Goal: Task Accomplishment & Management: Complete application form

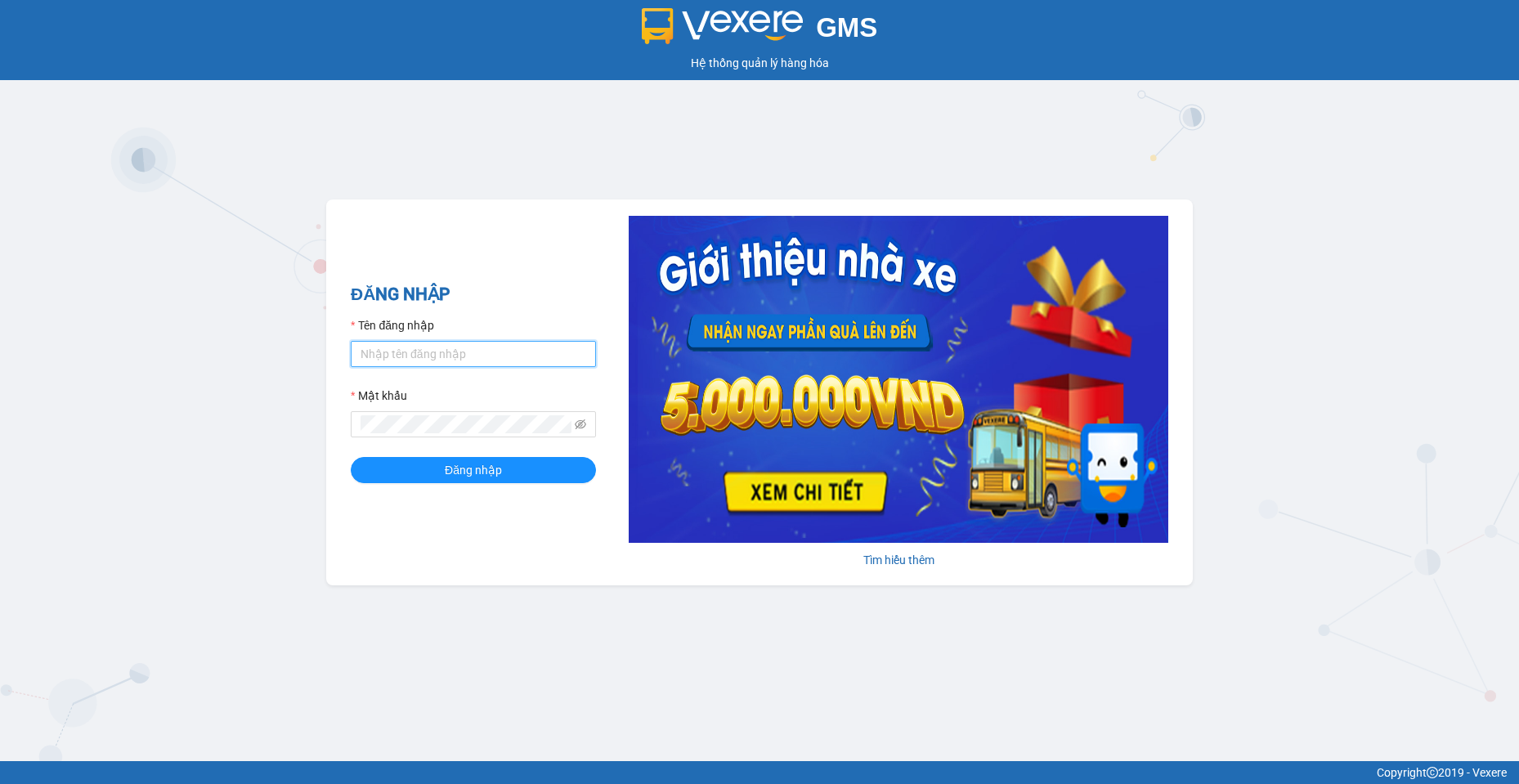
click at [473, 358] on input "Tên đăng nhập" at bounding box center [473, 354] width 245 height 26
type input "baotran.namhailimo"
click at [351, 457] on button "Đăng nhập" at bounding box center [473, 470] width 245 height 26
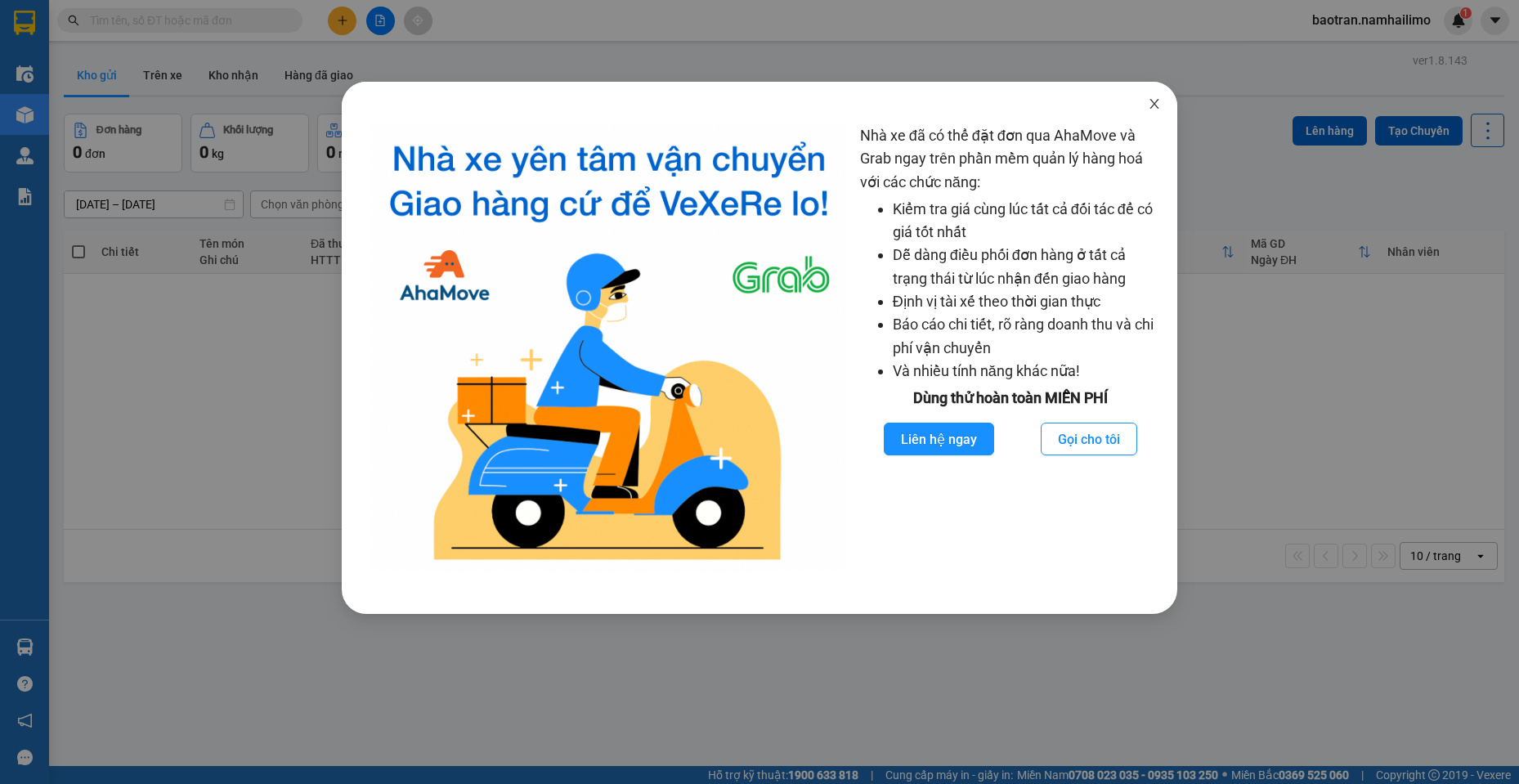
click at [1151, 106] on icon "close" at bounding box center [1154, 104] width 13 height 13
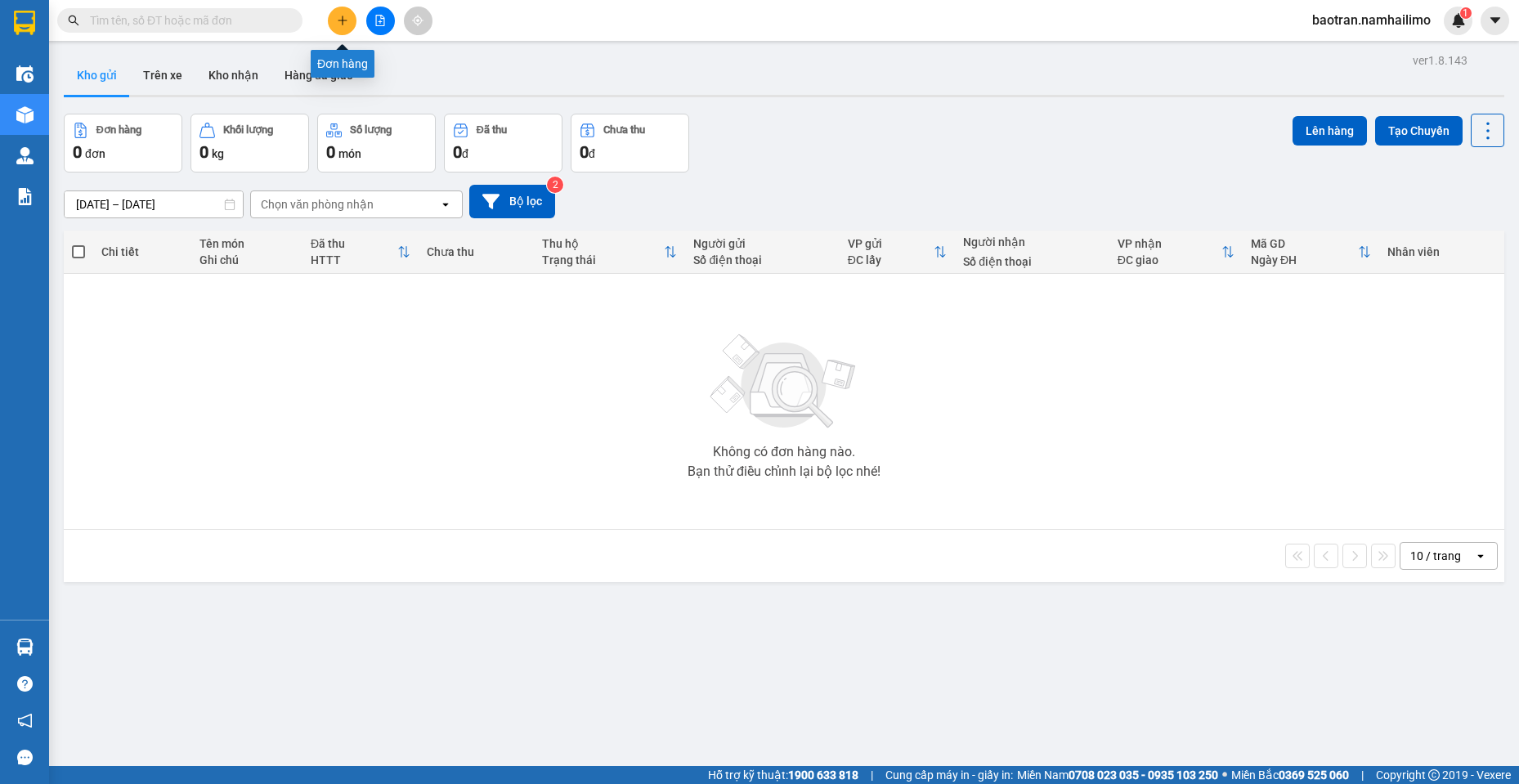
click at [346, 16] on icon "plus" at bounding box center [342, 20] width 11 height 11
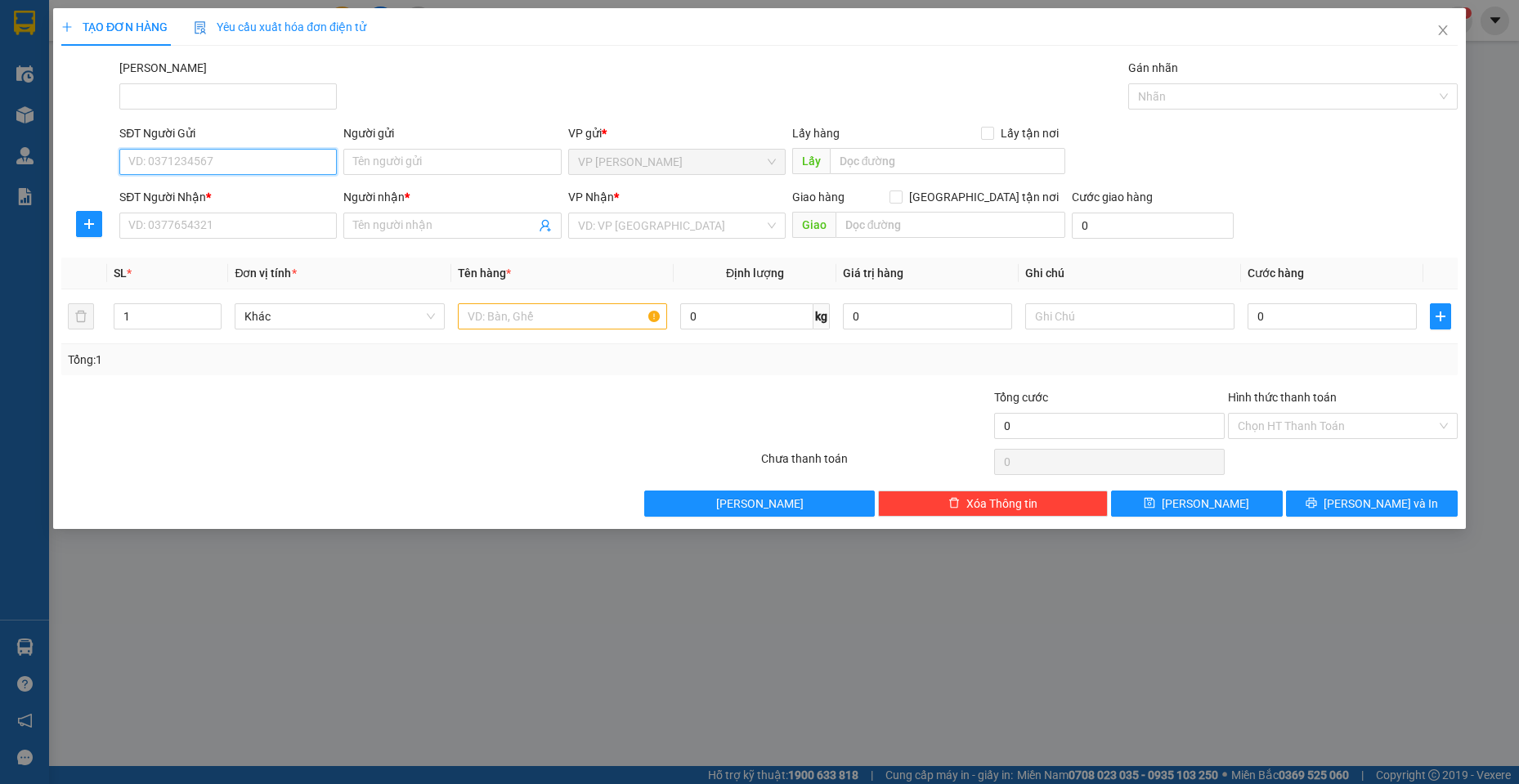
click at [254, 162] on input "SĐT Người Gửi" at bounding box center [228, 162] width 218 height 26
click at [242, 194] on div "0888335416 - Phát" at bounding box center [229, 194] width 198 height 18
type input "0888335416"
type input "Phát"
type input "0818067068"
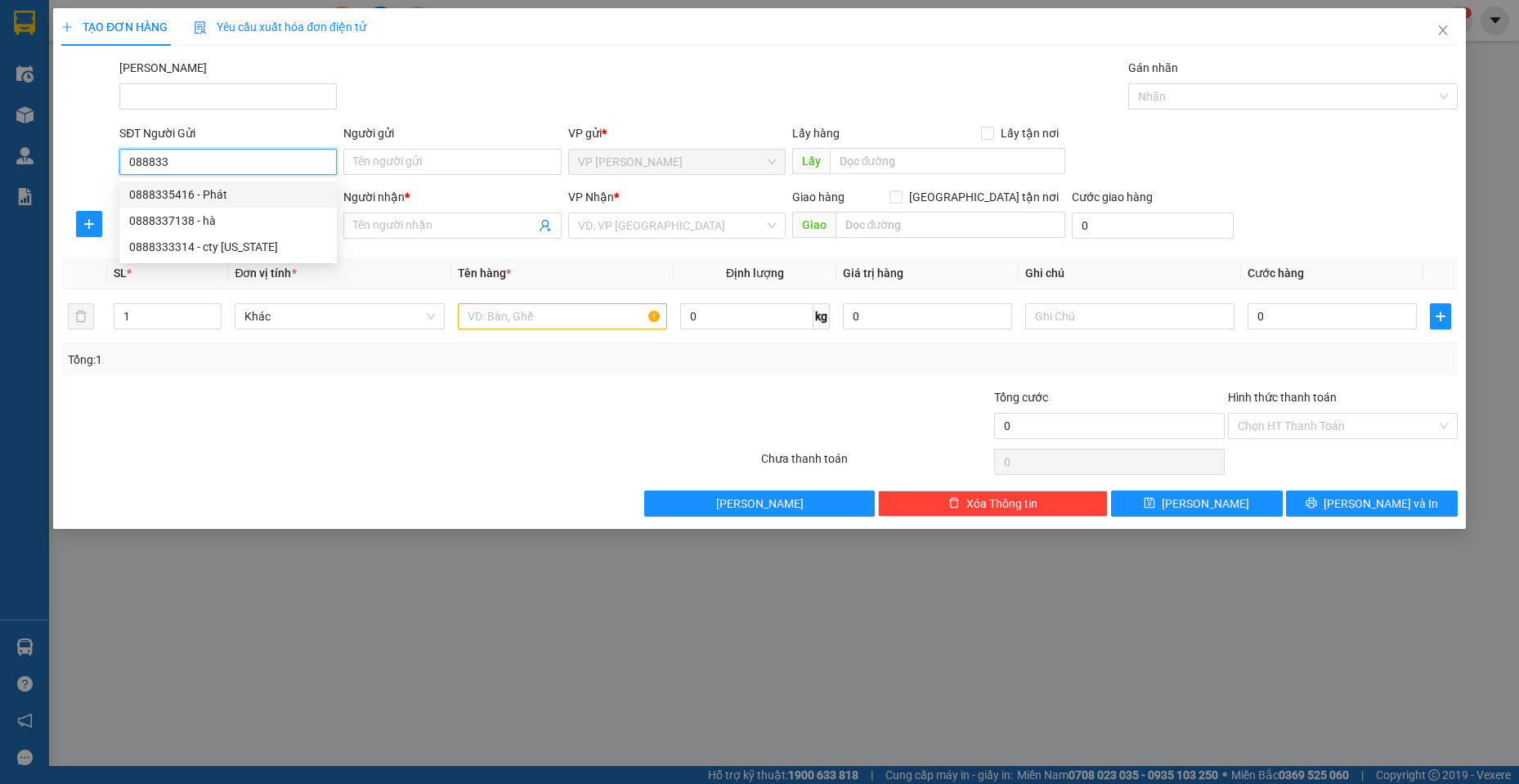
type input "Vinh Trần"
type input "60.000"
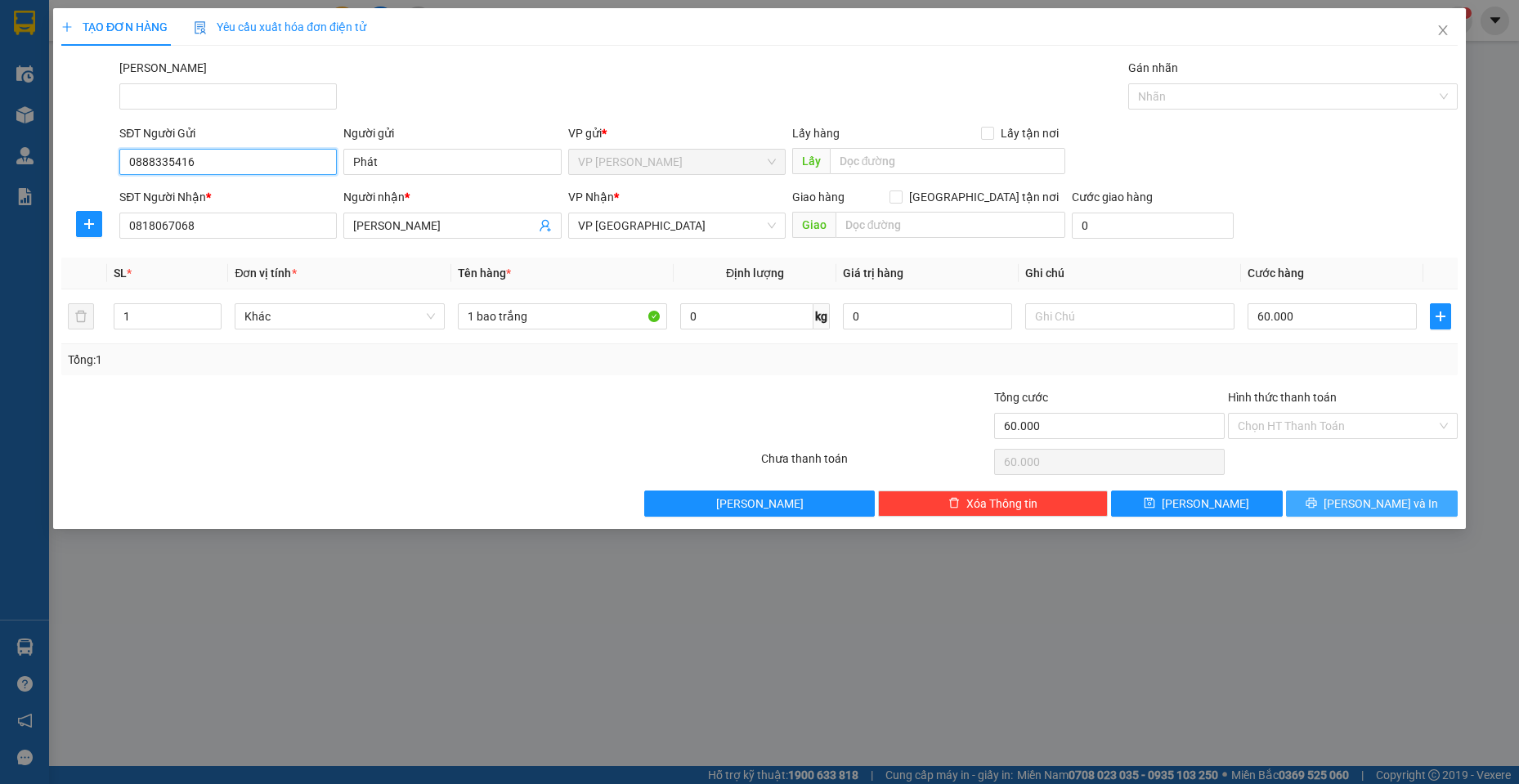
type input "0888335416"
click at [1372, 509] on span "Lưu và In" at bounding box center [1381, 503] width 115 height 18
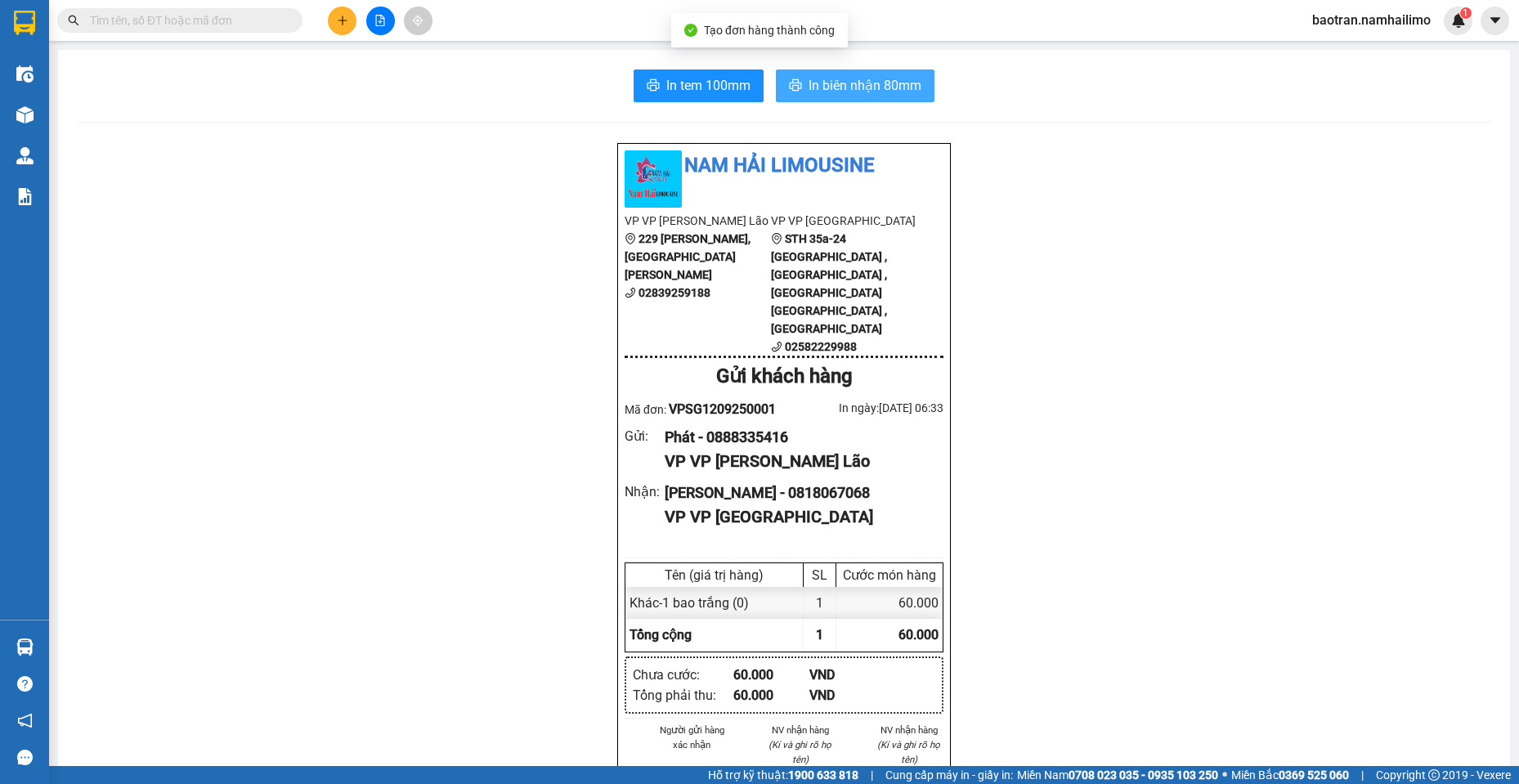
click at [863, 72] on button "In biên nhận 80mm" at bounding box center [854, 85] width 158 height 32
click at [763, 426] on div "Phát - 0888335416" at bounding box center [797, 437] width 266 height 23
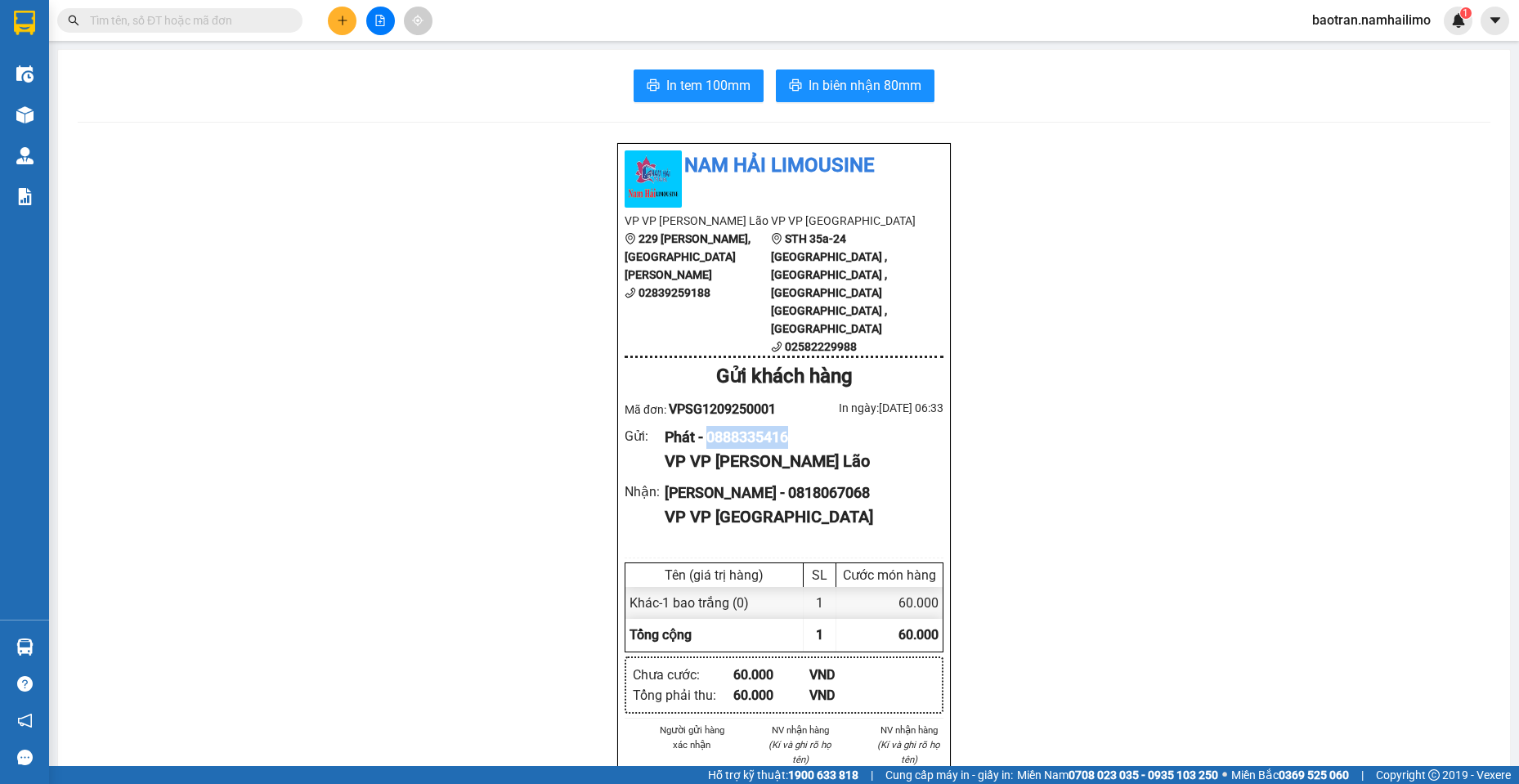
click at [763, 426] on div "Phát - 0888335416" at bounding box center [797, 437] width 266 height 23
copy div "0888335416"
click at [285, 17] on span at bounding box center [180, 20] width 245 height 25
click at [169, 16] on input "text" at bounding box center [186, 19] width 193 height 18
paste input "0888335416"
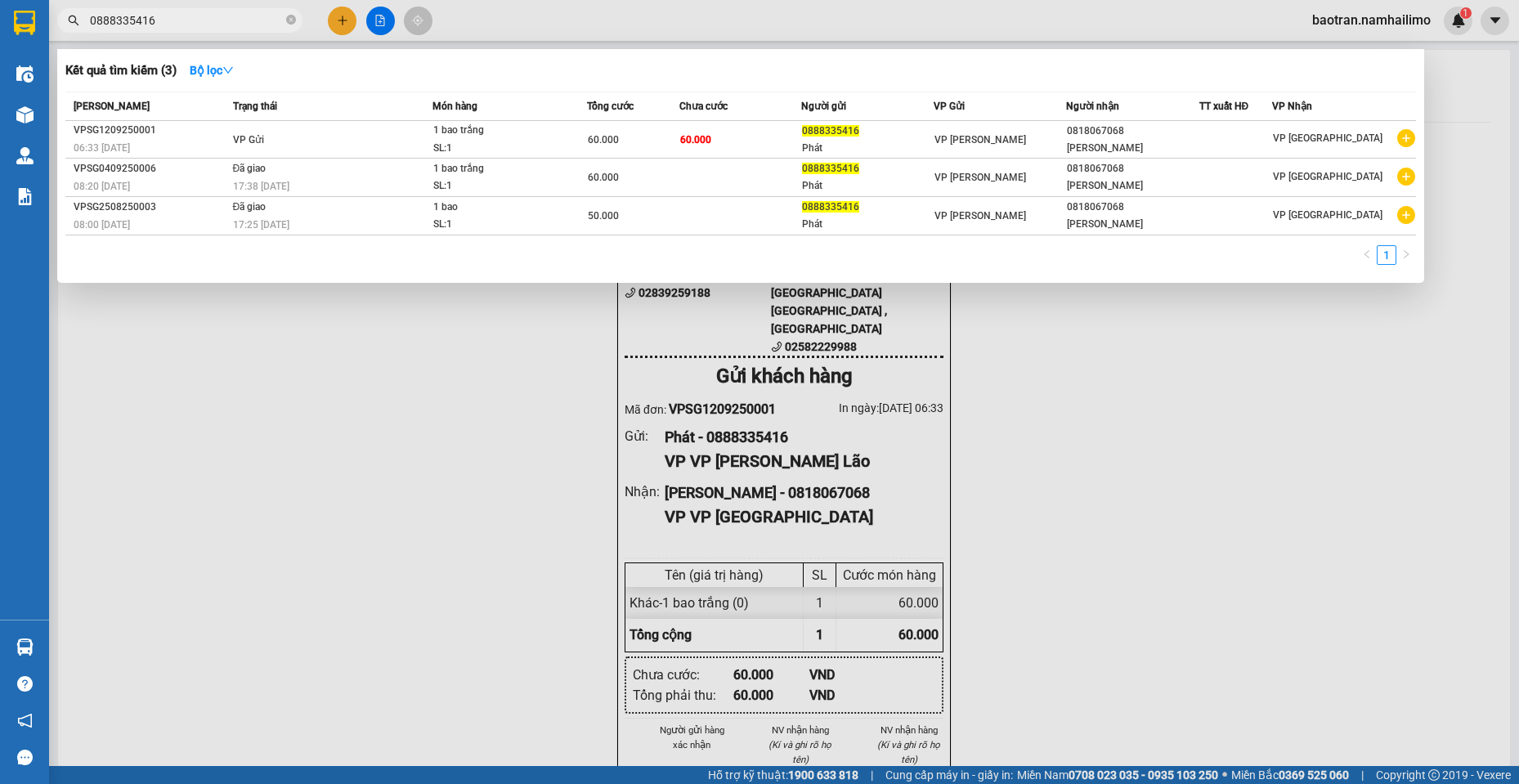
type input "0888335416"
click at [1390, 579] on div at bounding box center [759, 392] width 1519 height 784
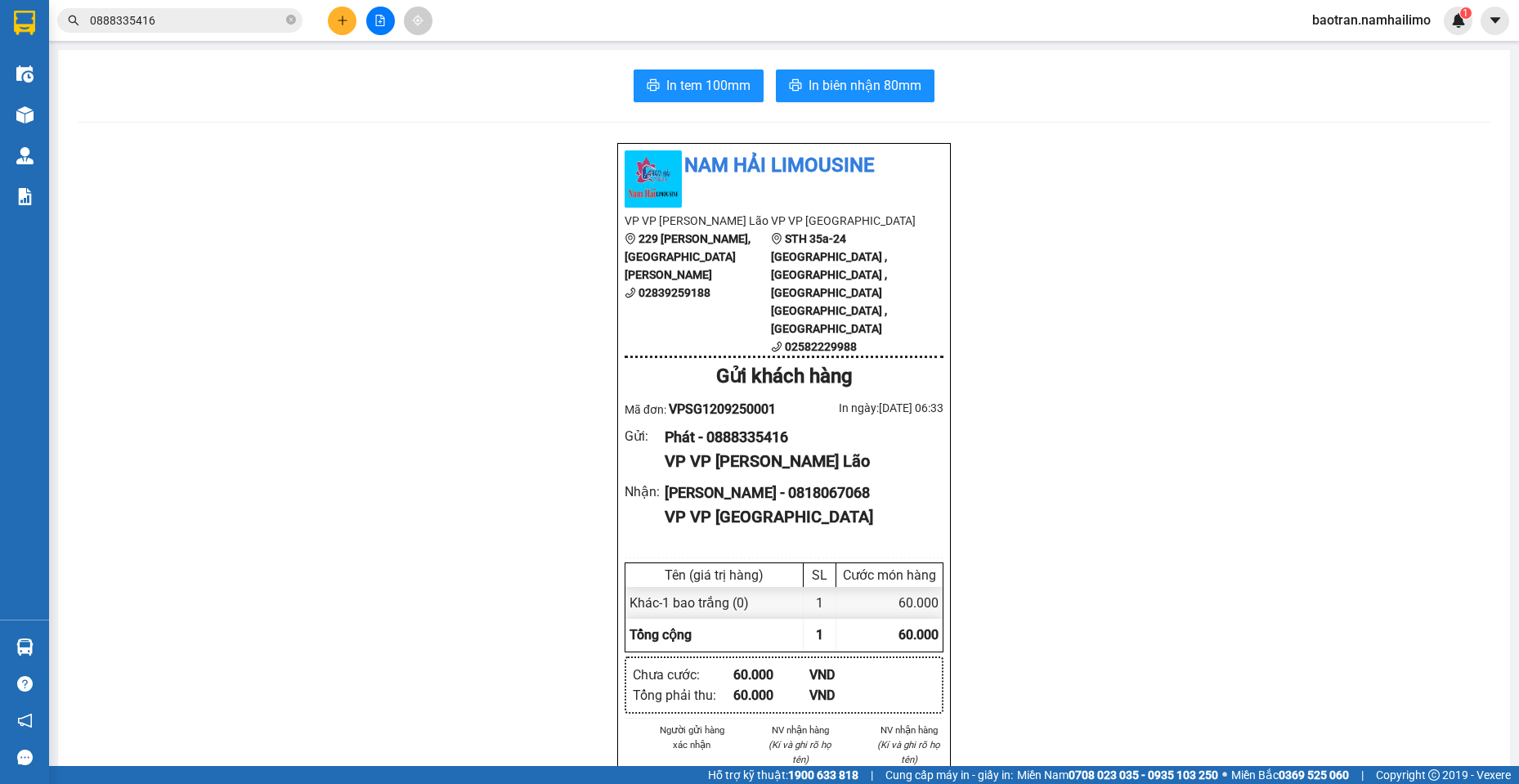
click at [199, 18] on input "0888335416" at bounding box center [186, 19] width 193 height 18
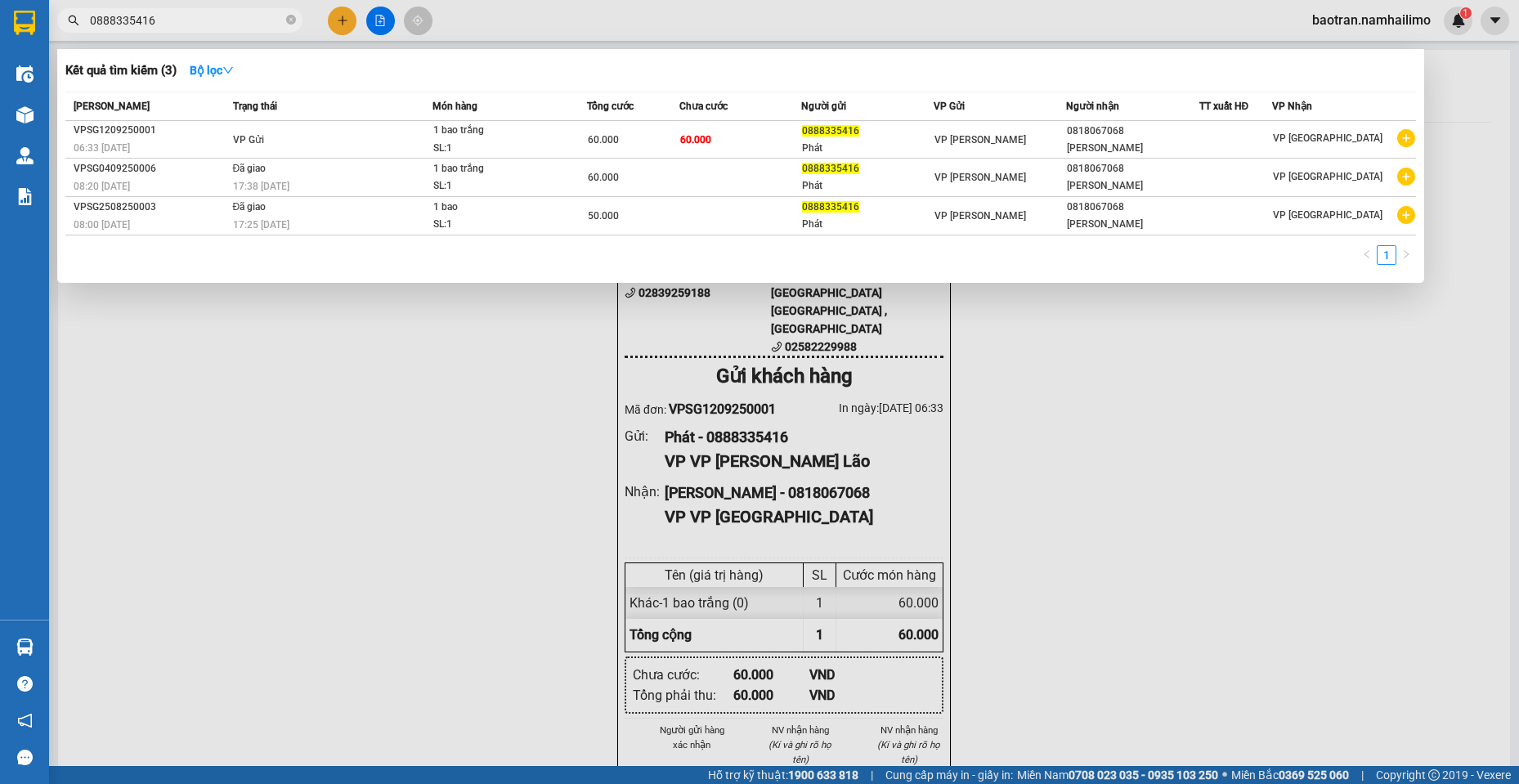
click at [199, 18] on input "0888335416" at bounding box center [186, 19] width 193 height 18
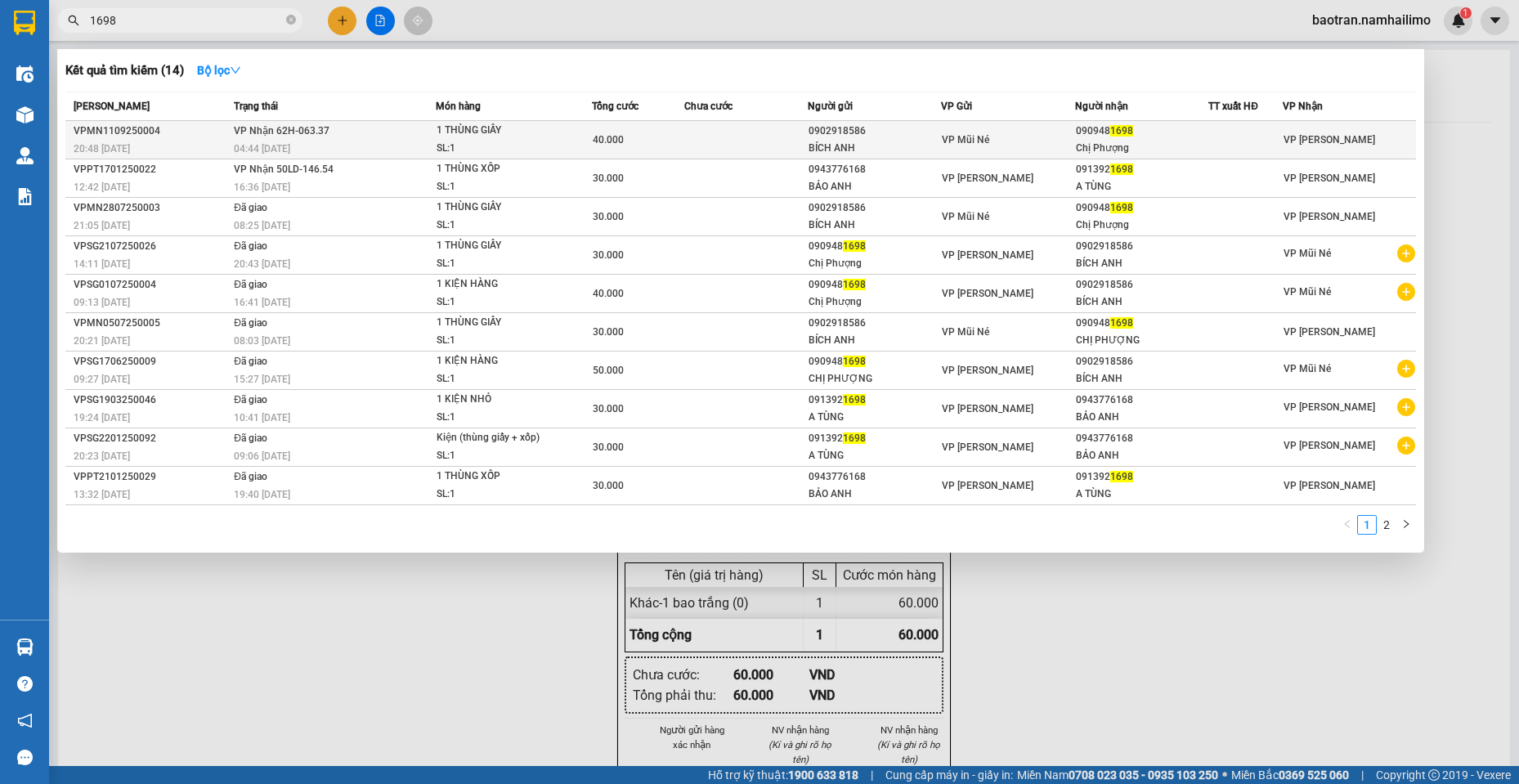
type input "1698"
click at [1048, 140] on div "VP Mũi Né" at bounding box center [1008, 139] width 131 height 18
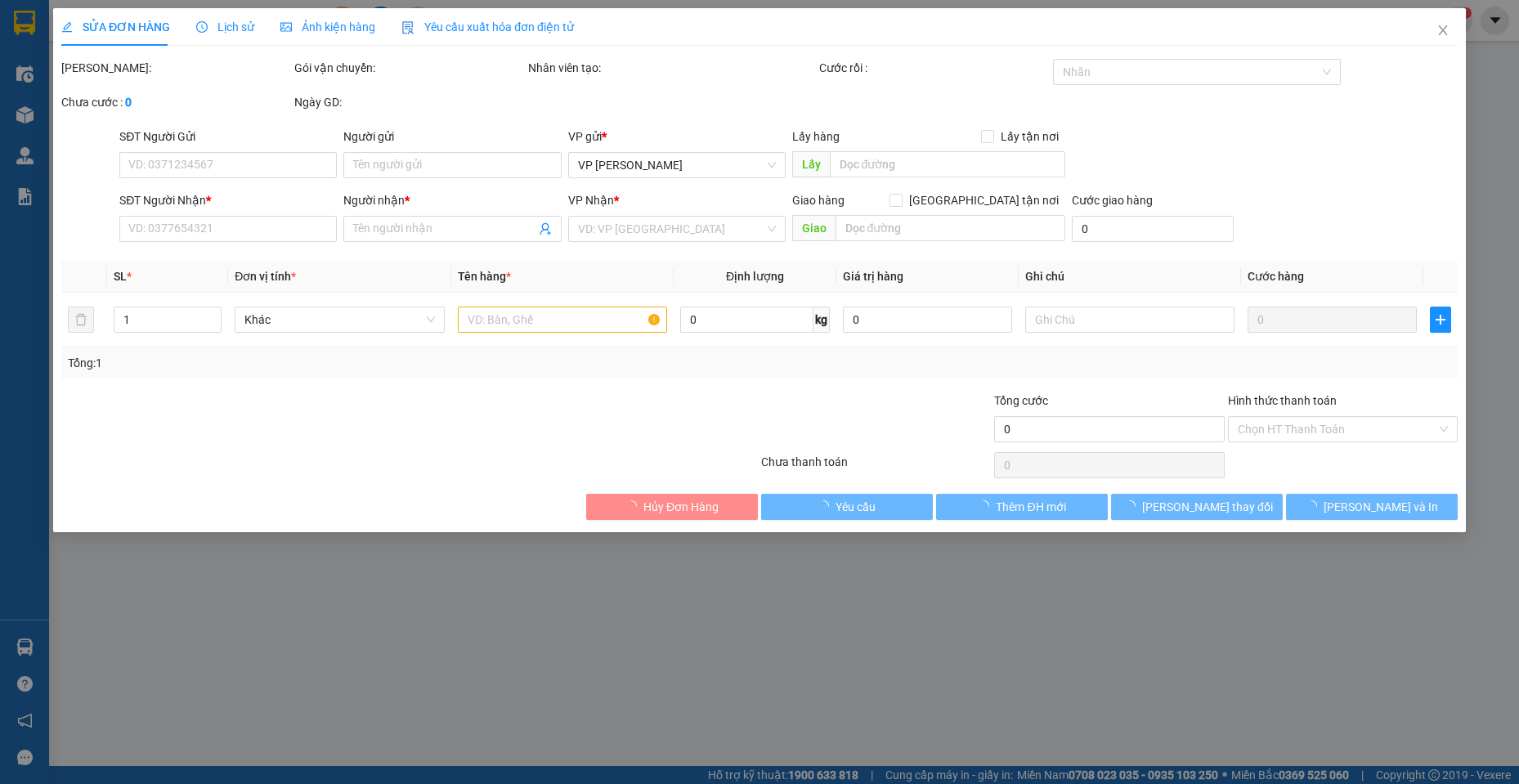
type input "0902918586"
type input "BÍCH ANH"
type input "0909481698"
type input "Chị Phượng"
type input "40.000"
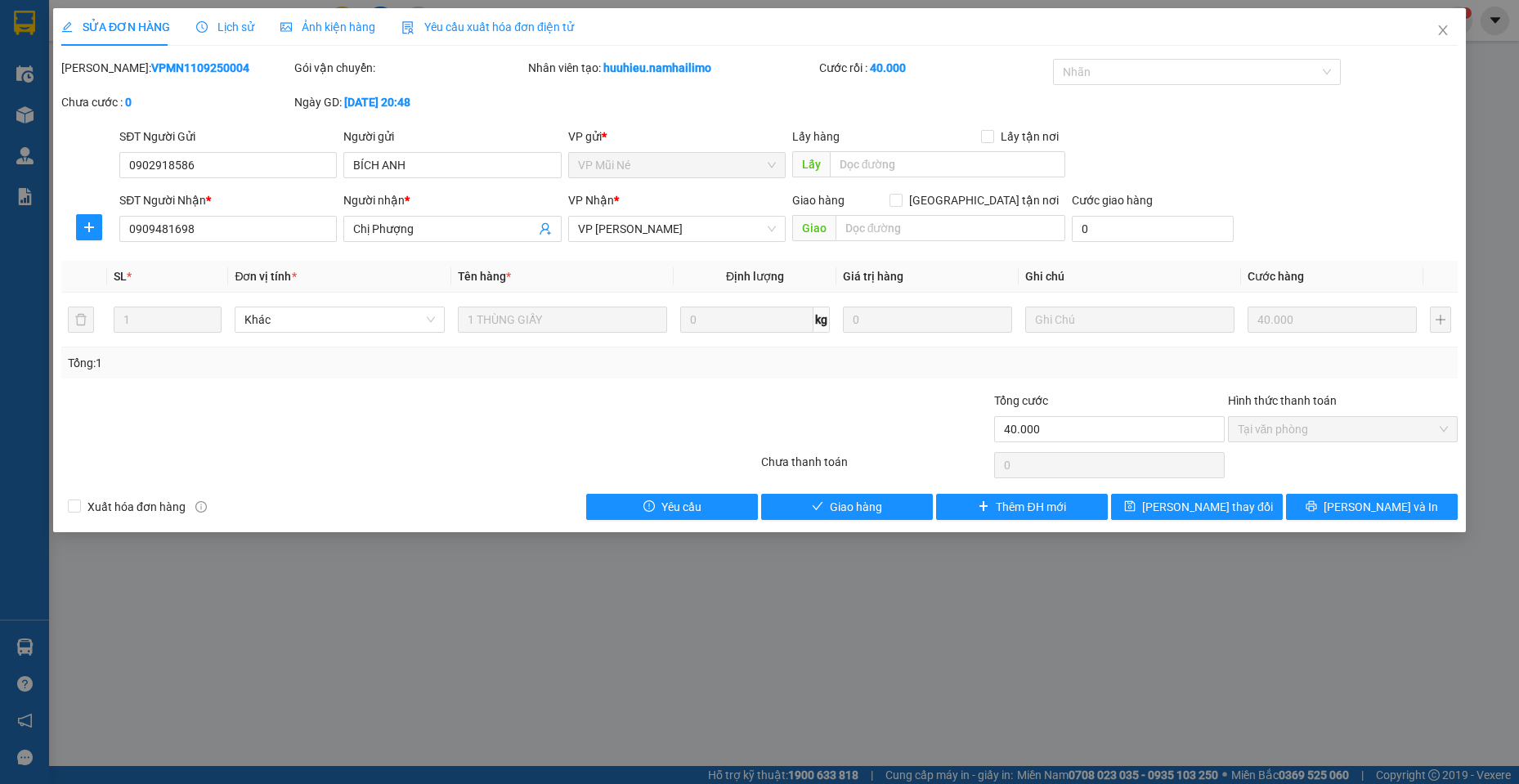
click at [227, 474] on div at bounding box center [409, 465] width 700 height 32
click at [223, 412] on div at bounding box center [293, 420] width 467 height 57
click at [261, 432] on div at bounding box center [293, 420] width 467 height 57
click at [249, 420] on div at bounding box center [293, 420] width 467 height 57
click at [836, 504] on span "Giao hàng" at bounding box center [856, 506] width 53 height 18
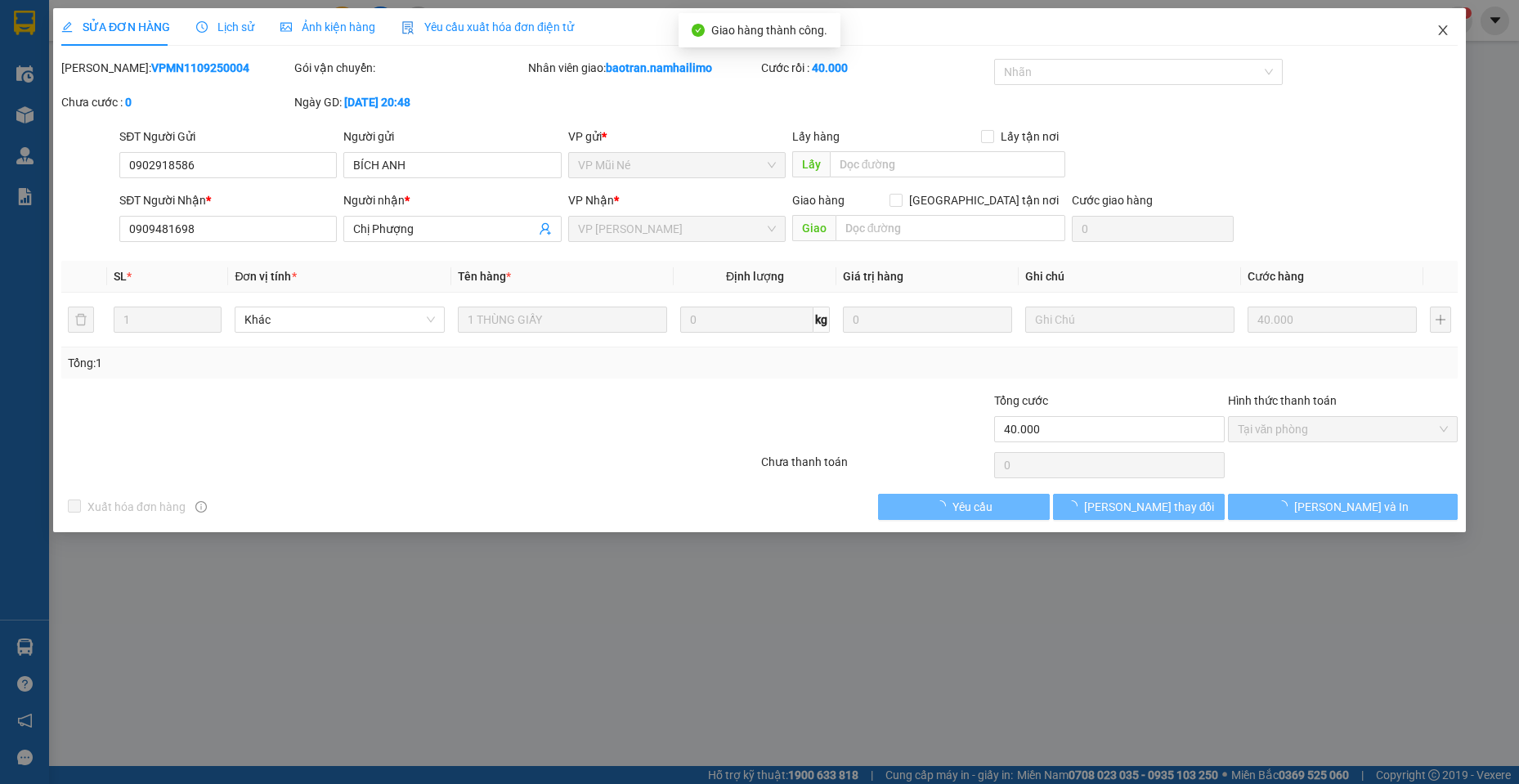
click at [1426, 34] on span "Close" at bounding box center [1442, 31] width 45 height 45
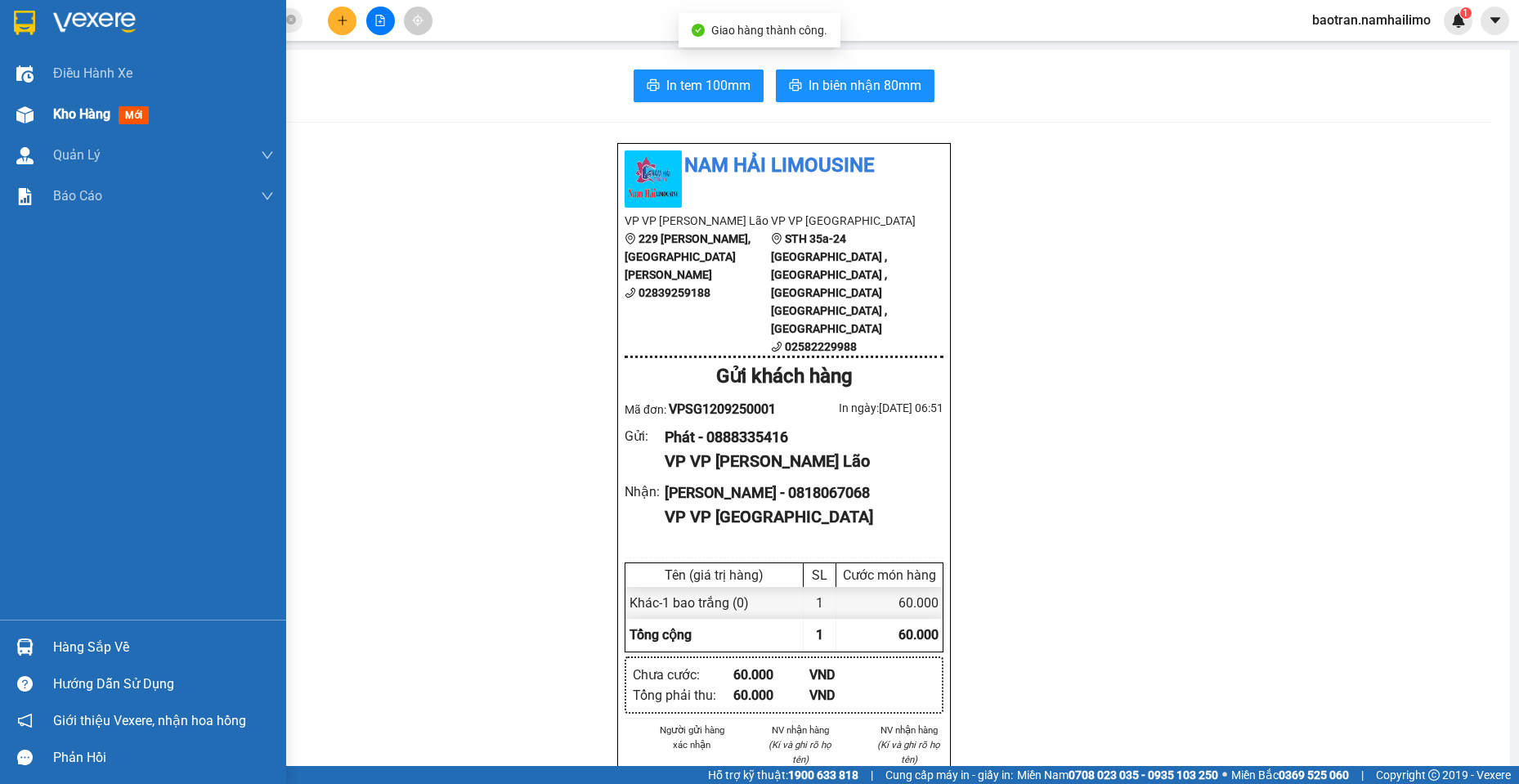
click at [10, 109] on div at bounding box center [24, 115] width 29 height 29
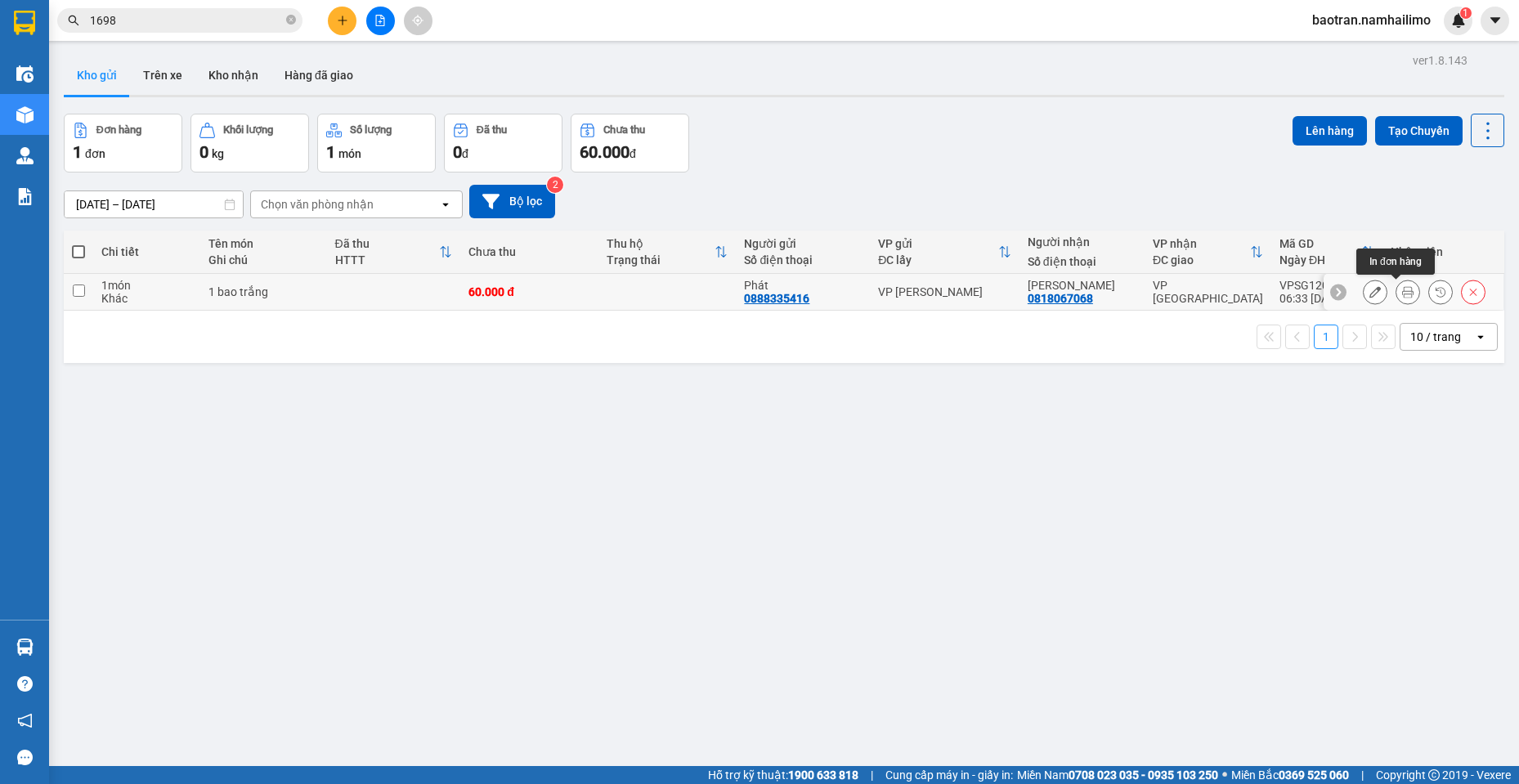
click at [1397, 290] on button at bounding box center [1408, 292] width 23 height 29
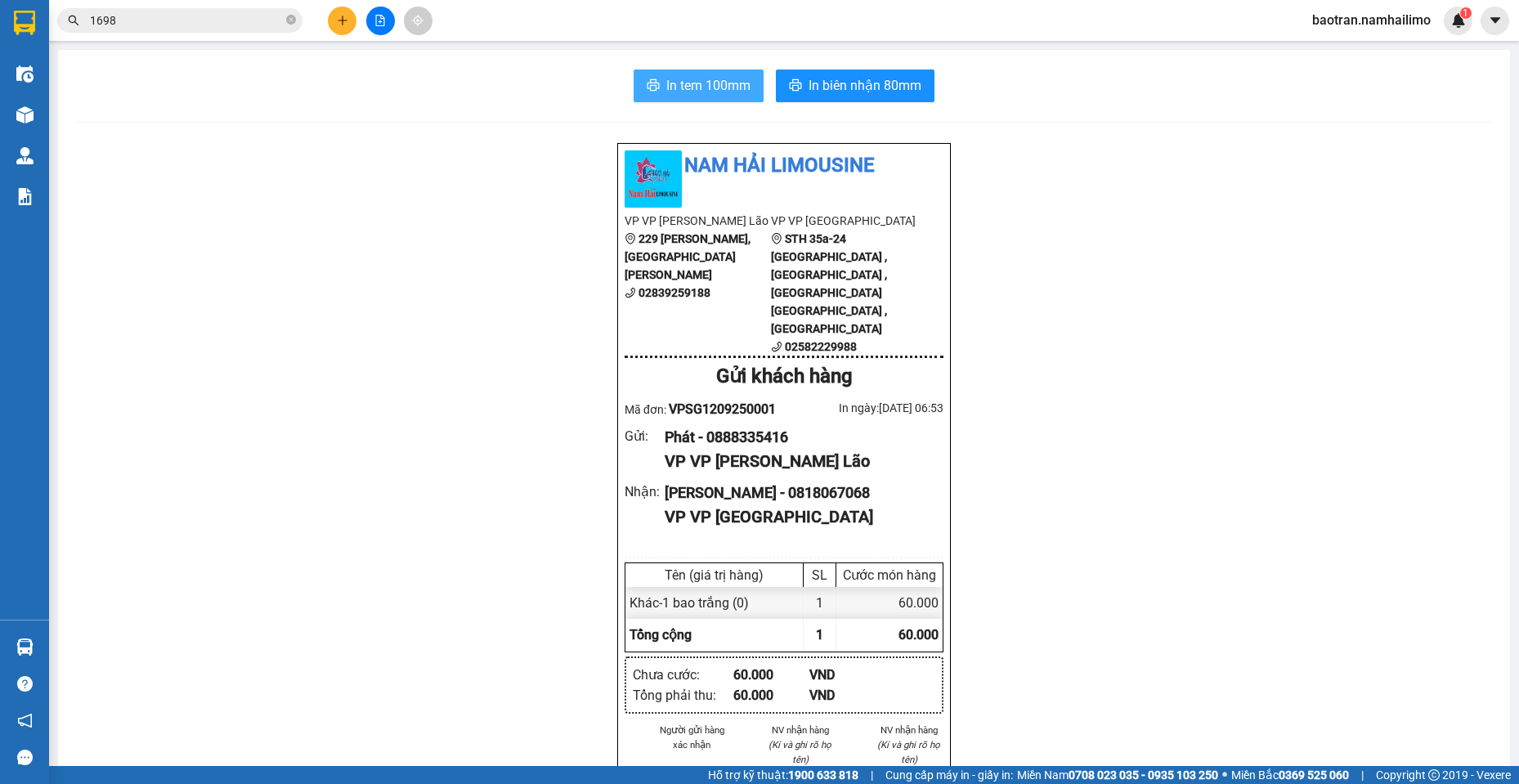
click at [698, 95] on span "In tem 100mm" at bounding box center [708, 85] width 84 height 20
click at [169, 15] on input "1698" at bounding box center [186, 19] width 193 height 18
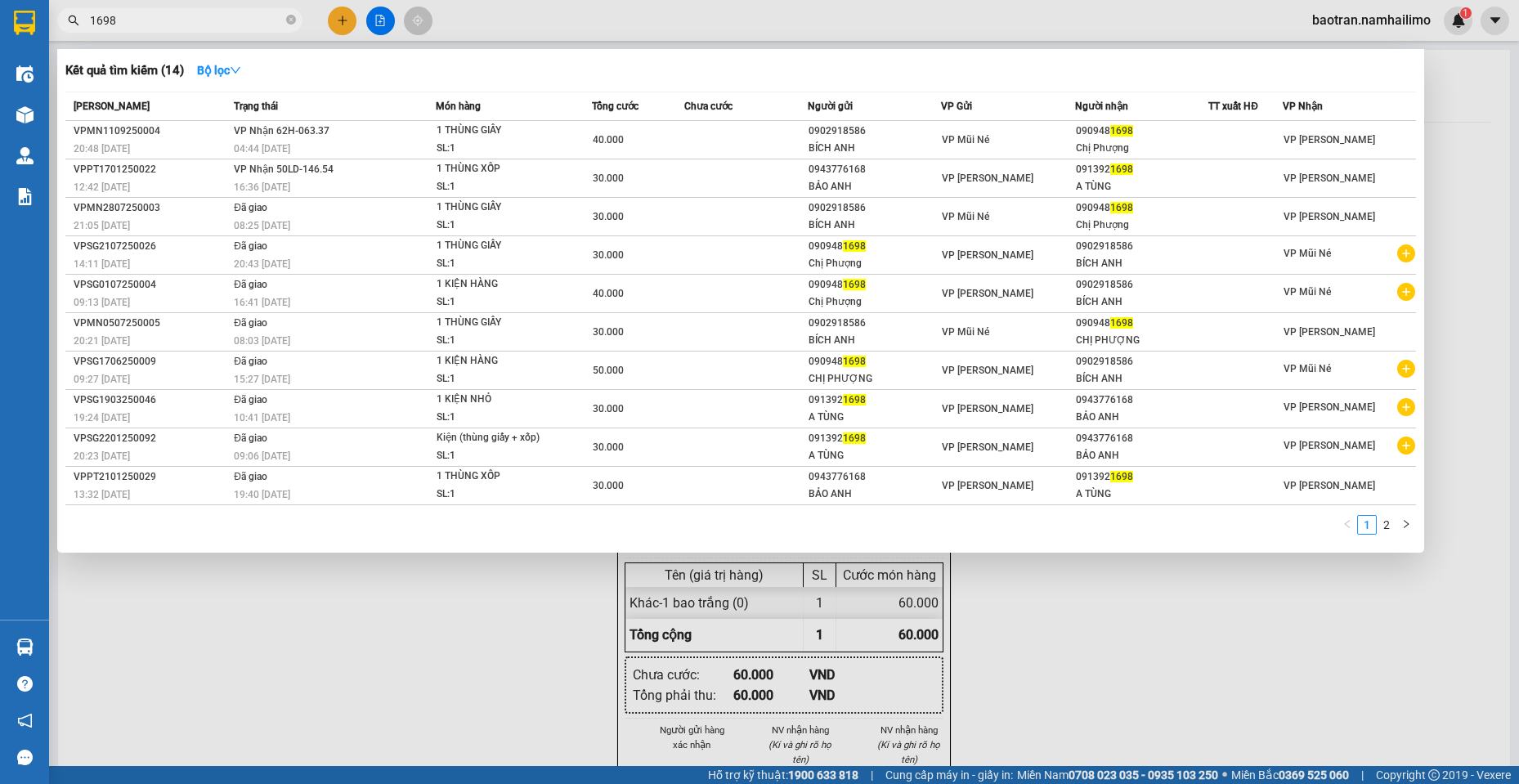
click at [169, 15] on input "1698" at bounding box center [186, 19] width 193 height 18
paste input "VPSG1109250047"
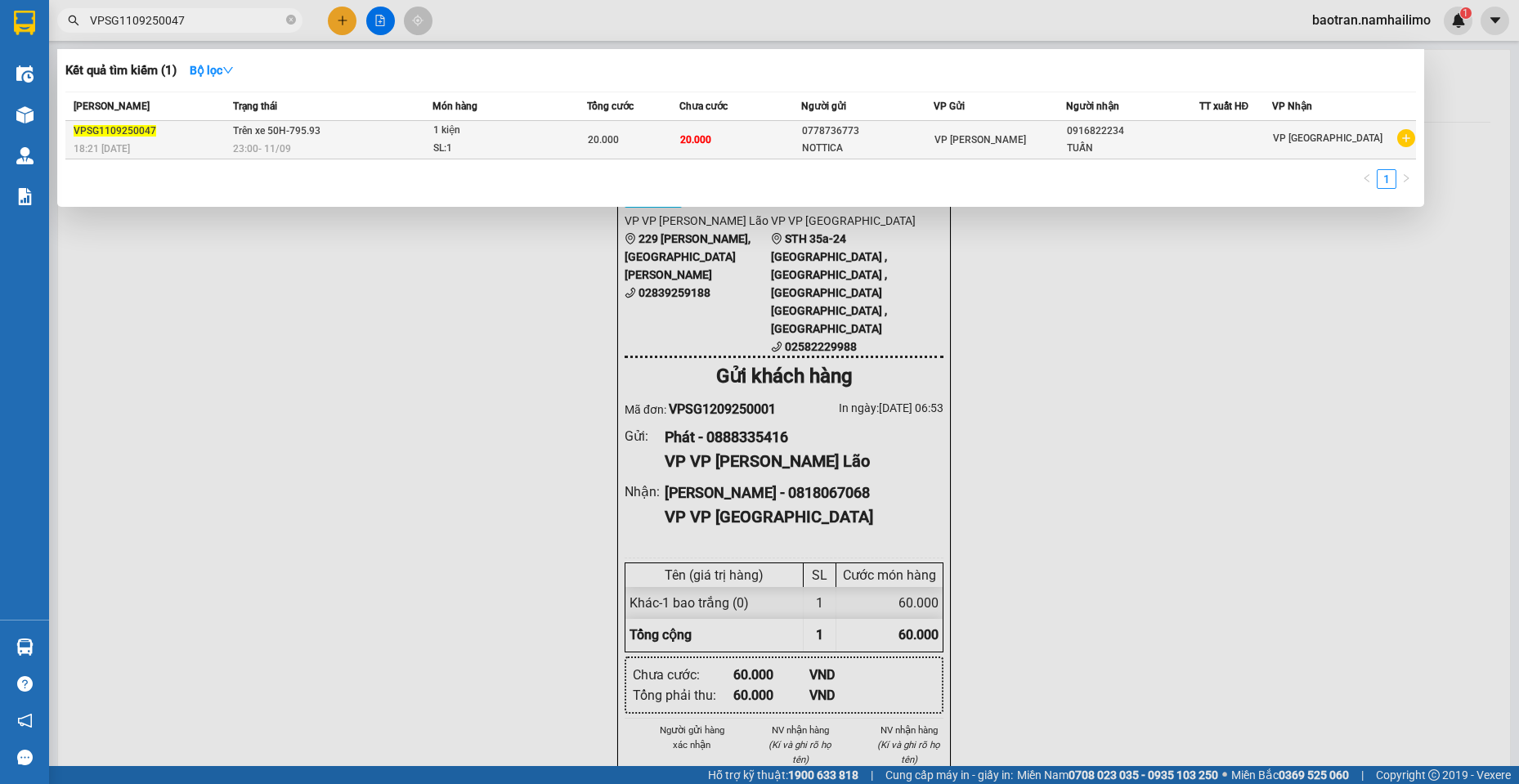
type input "VPSG1109250047"
click at [350, 143] on div "23:00 - 11/09" at bounding box center [332, 148] width 199 height 18
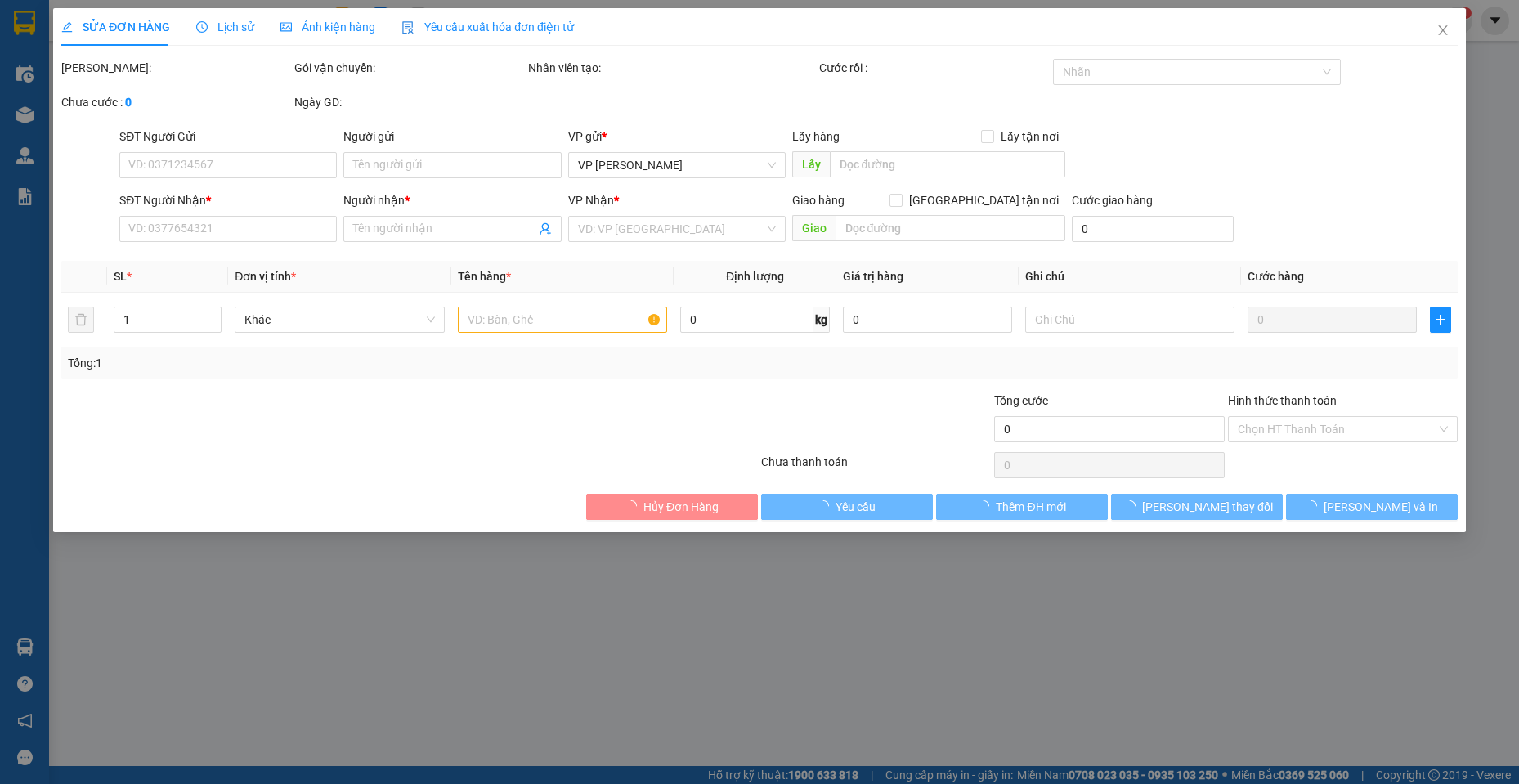
click at [350, 143] on div "Người gửi" at bounding box center [452, 136] width 218 height 18
click at [350, 152] on input "Người gửi" at bounding box center [452, 165] width 218 height 26
type input "0778736773"
type input "NOTTICA"
type input "0916822234"
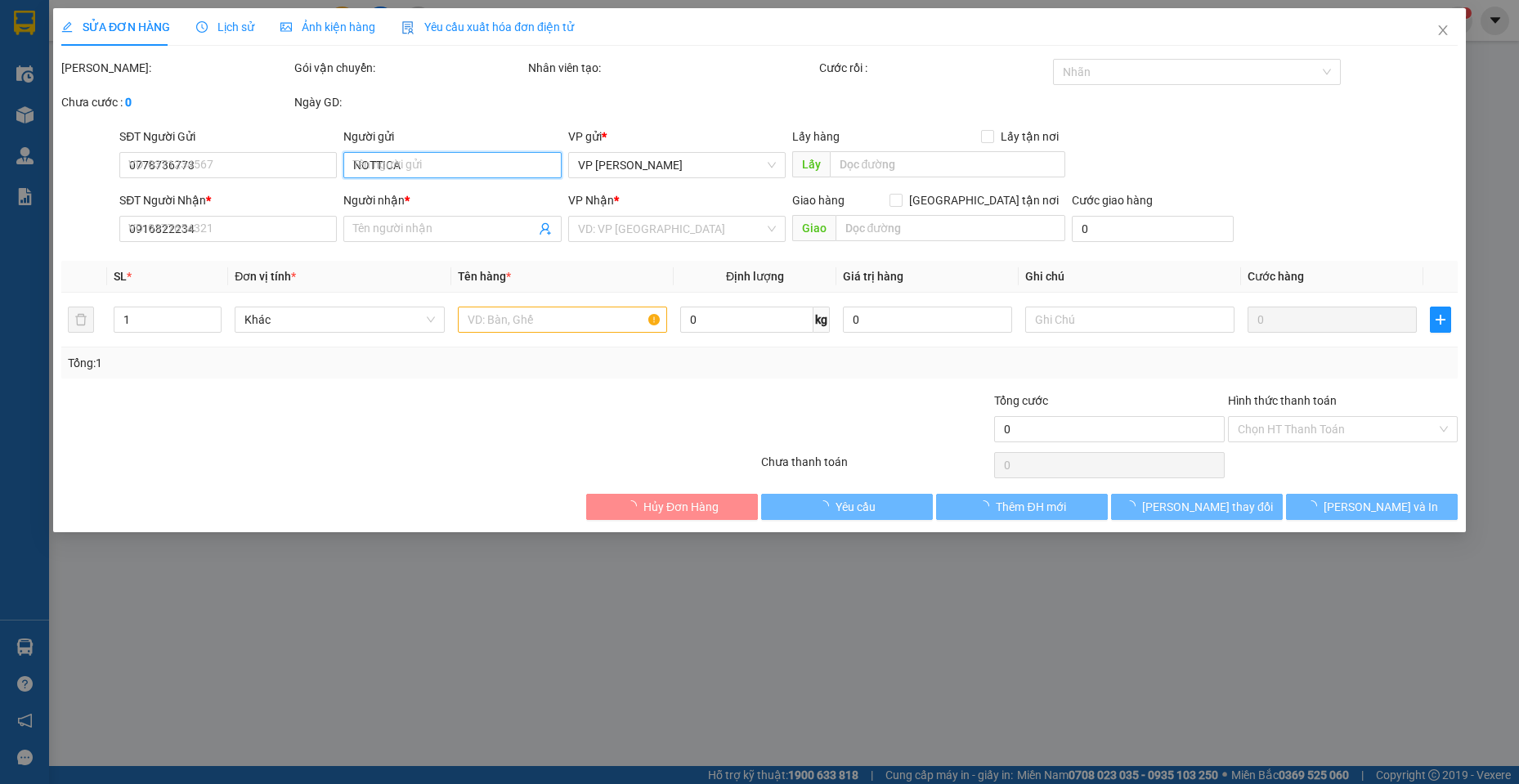
type input "TUẤN"
type input "20.000"
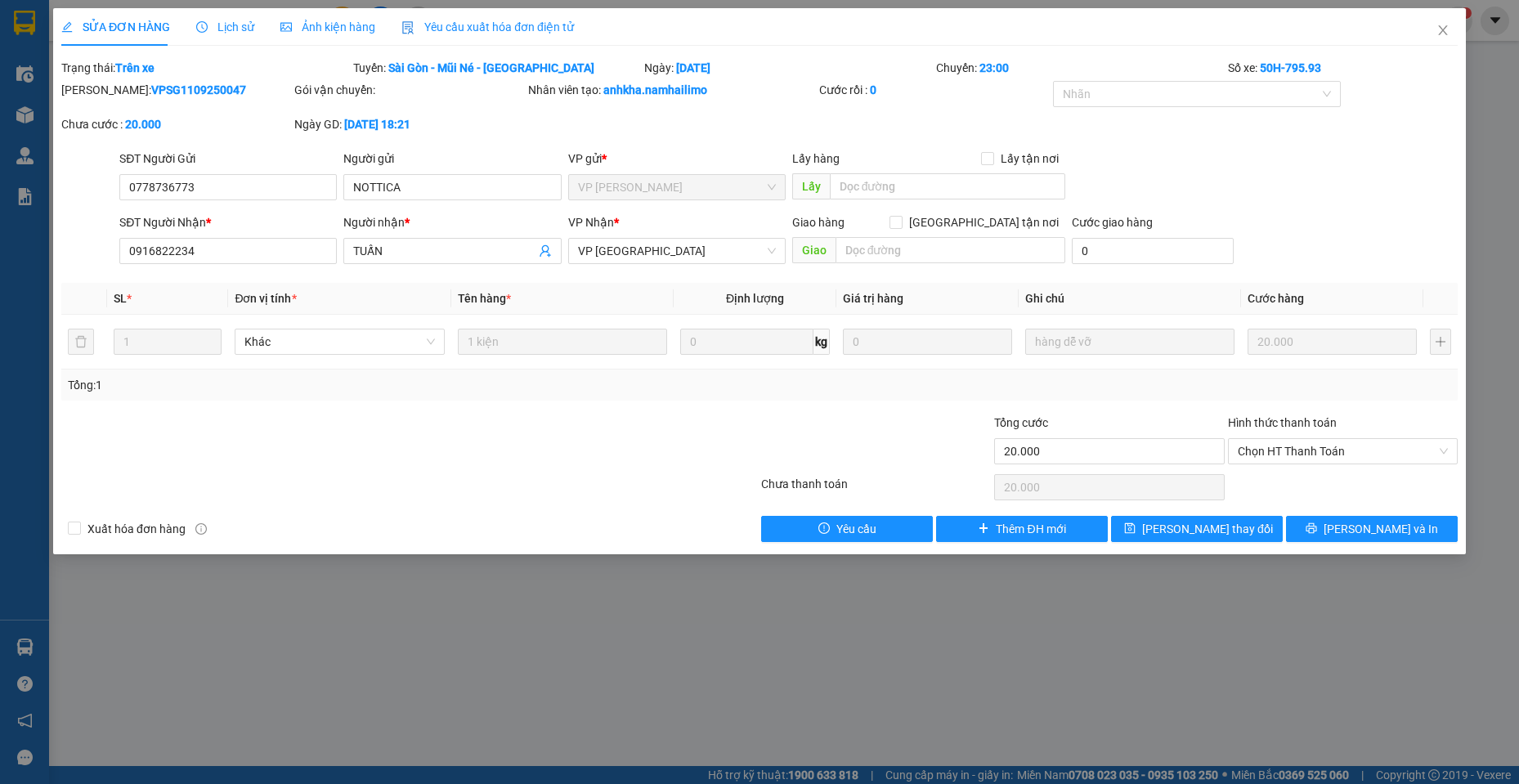
click at [229, 20] on span "Lịch sử" at bounding box center [225, 27] width 58 height 13
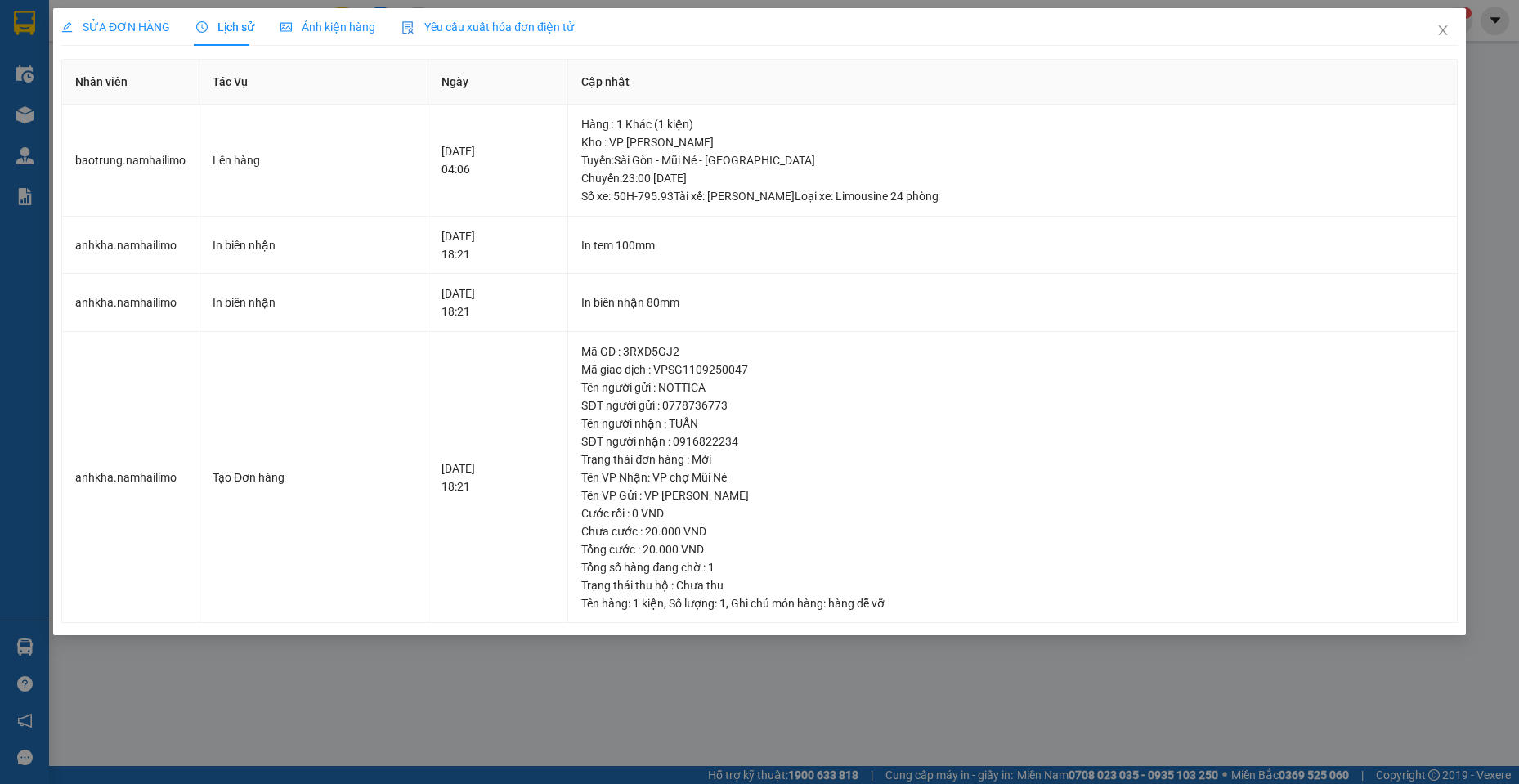
drag, startPoint x: 469, startPoint y: 783, endPoint x: 467, endPoint y: 763, distance: 20.1
click at [467, 782] on div "SỬA ĐƠN HÀNG Lịch sử Ảnh kiện hàng Yêu cầu xuất hóa đơn điện tử Total Paid Fee …" at bounding box center [759, 392] width 1519 height 784
click at [1463, 19] on span "Close" at bounding box center [1442, 31] width 45 height 45
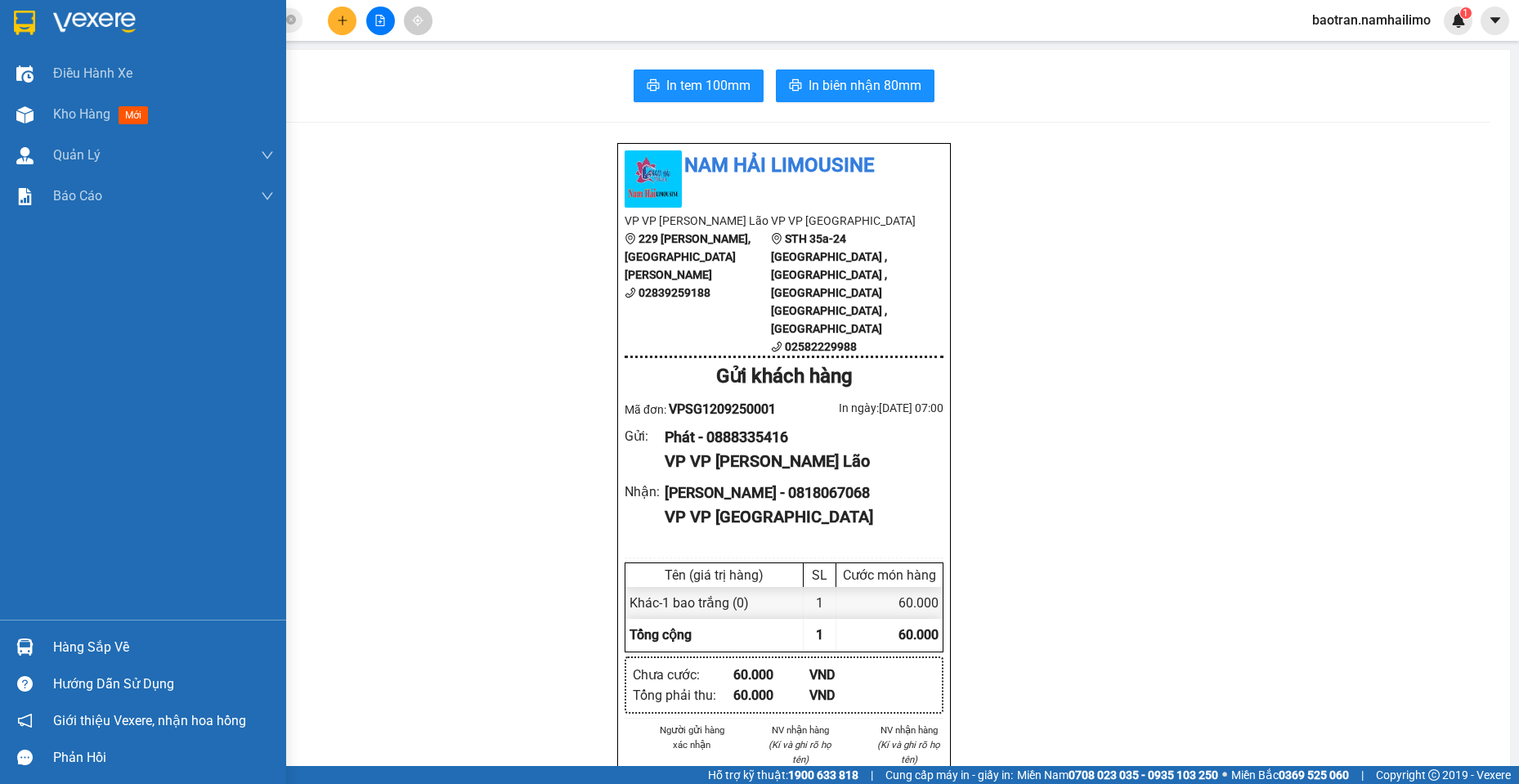
click at [81, 630] on div "Hàng sắp về" at bounding box center [143, 647] width 286 height 37
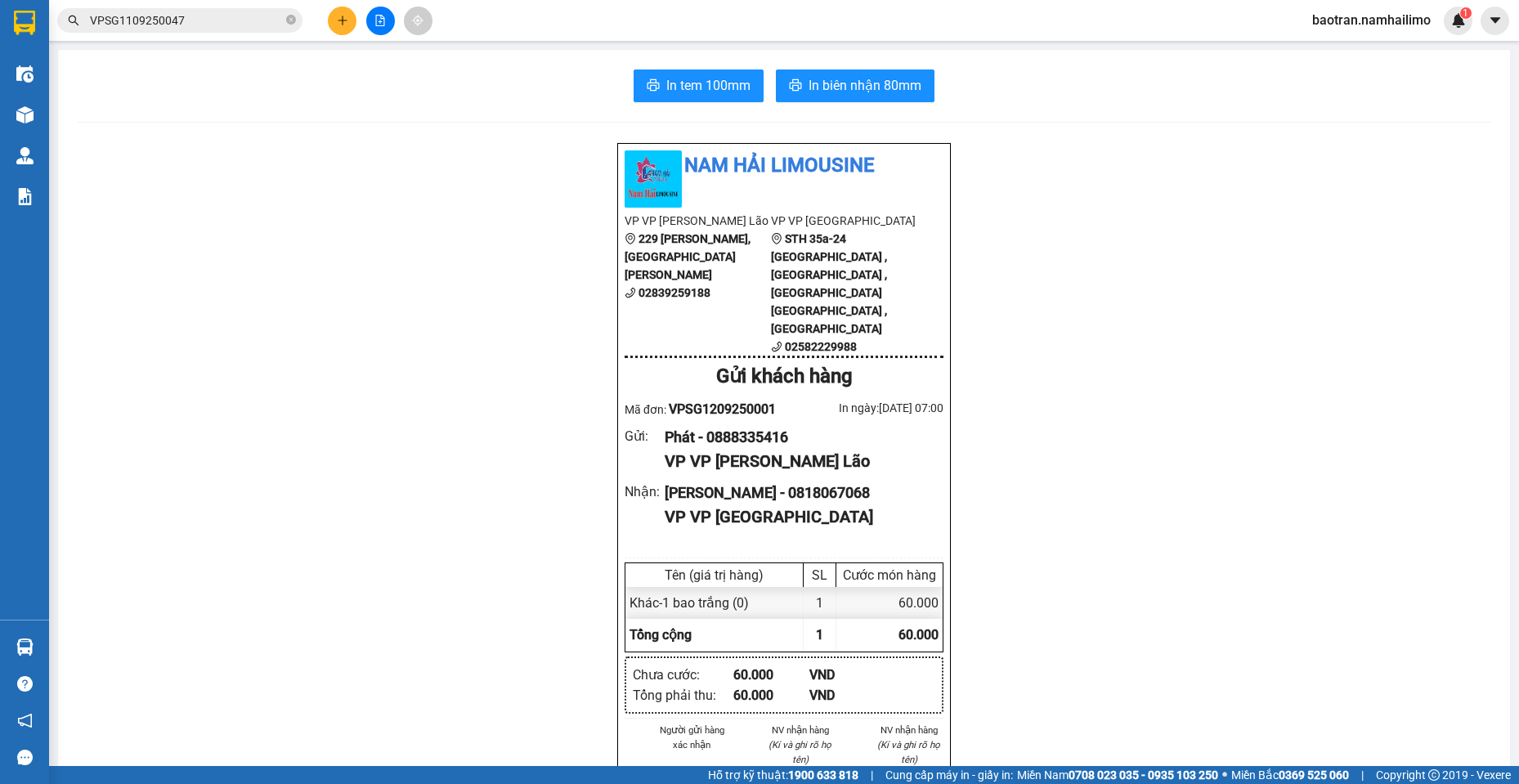
click at [480, 230] on section "Kết quả tìm kiếm ( 1 ) Bộ lọc Mã ĐH Trạng thái Món hàng Tổng cước Chưa cước Ngư…" at bounding box center [759, 392] width 1519 height 784
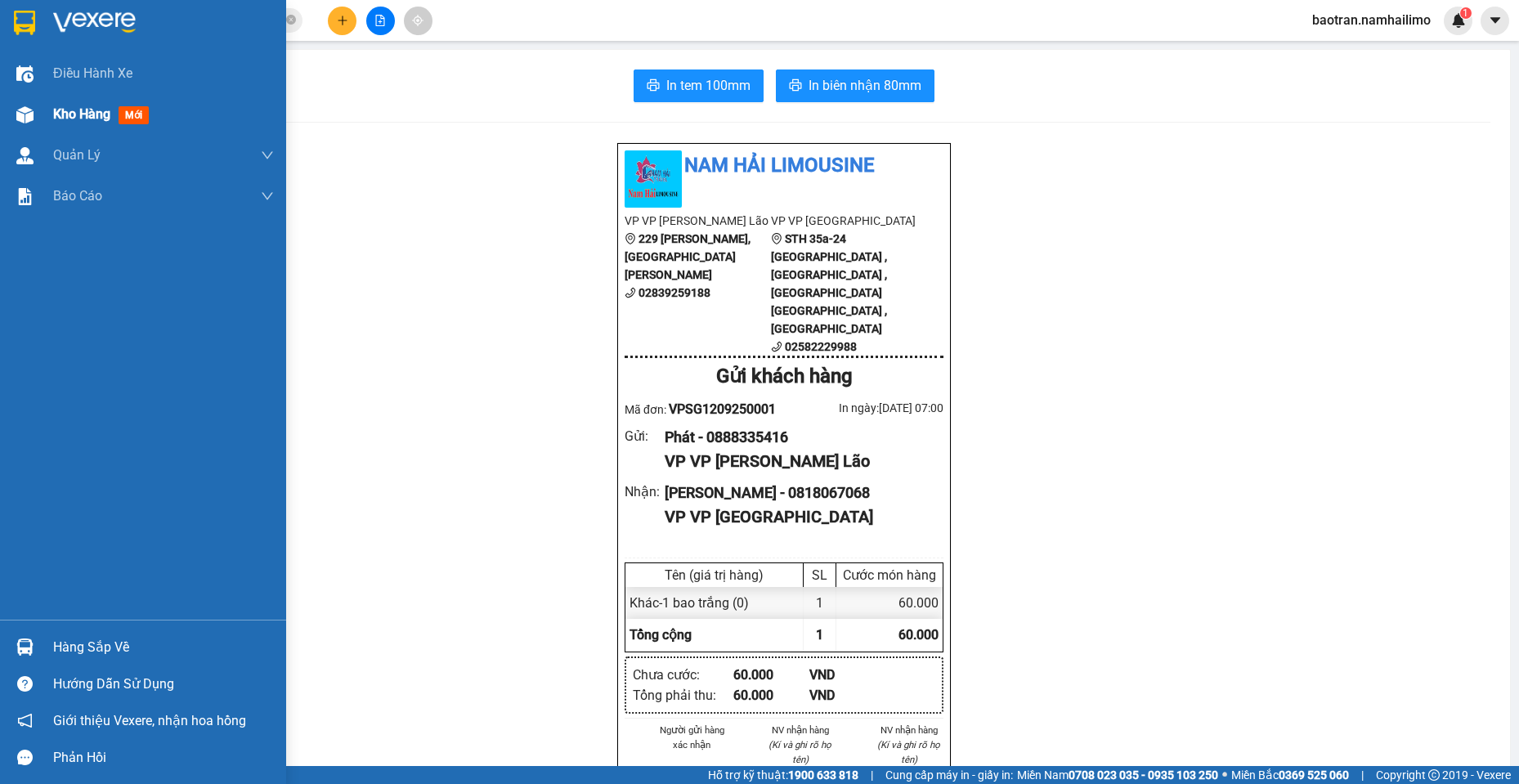
click at [21, 129] on div at bounding box center [24, 115] width 29 height 29
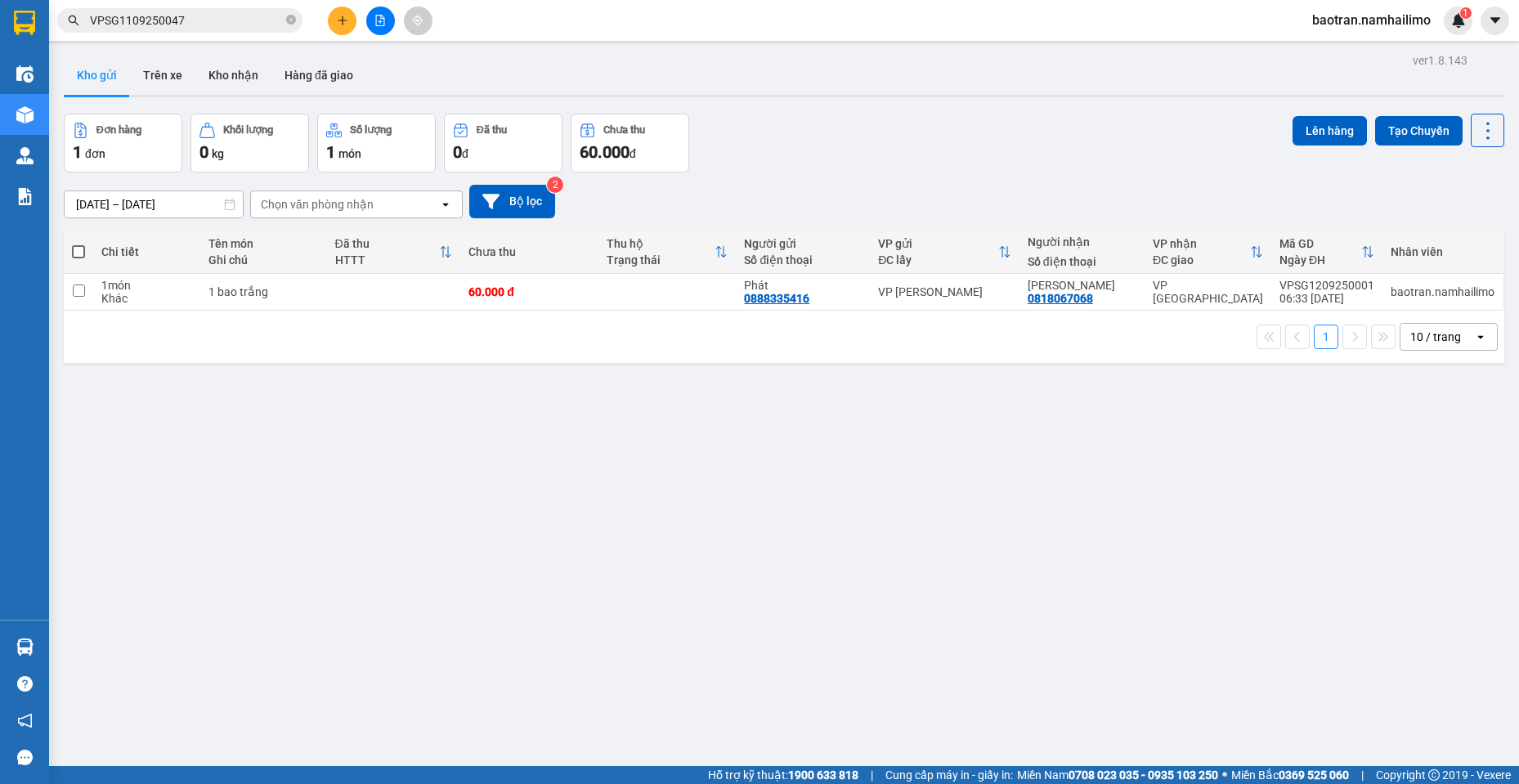
click at [183, 672] on div "ver 1.8.143 Kho gửi Trên xe Kho nhận Hàng đã giao Đơn hàng 1 đơn Khối lượng 0 k…" at bounding box center [784, 441] width 1454 height 784
